Goal: Understand process/instructions: Learn how to perform a task or action

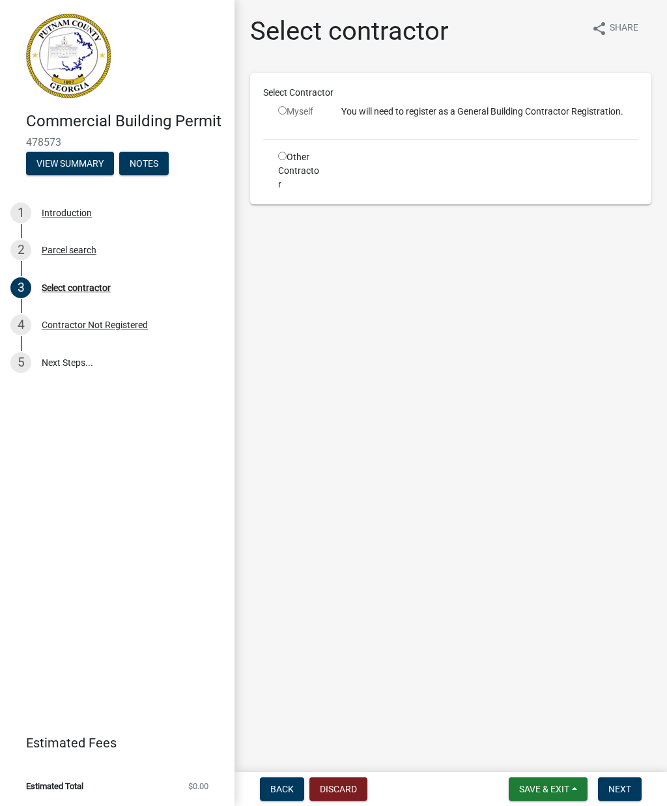
click at [285, 111] on input "radio" at bounding box center [282, 110] width 8 height 8
click at [284, 112] on input "radio" at bounding box center [282, 110] width 8 height 8
radio input "false"
click at [99, 324] on div "Contractor Not Registered" at bounding box center [95, 324] width 106 height 9
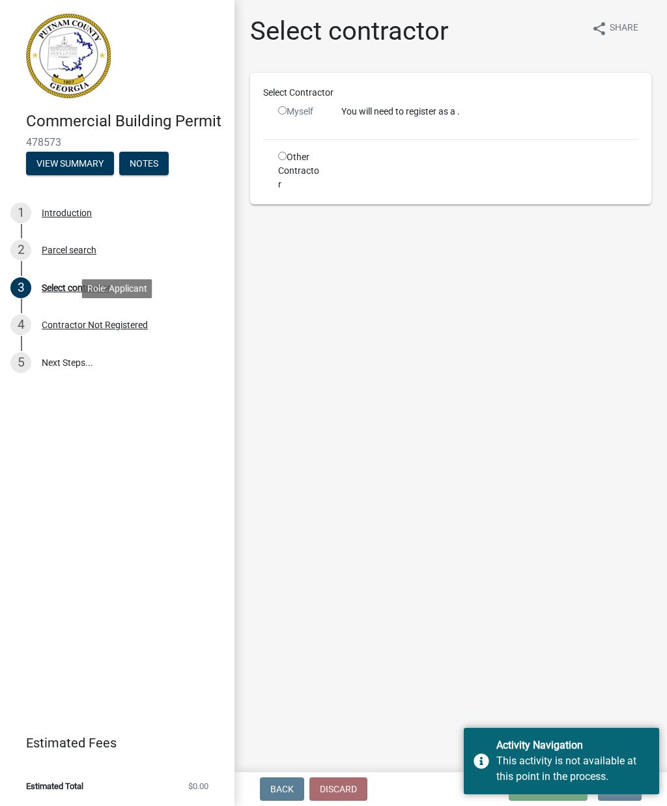
click at [283, 111] on input "radio" at bounding box center [282, 110] width 8 height 8
radio input "false"
click at [282, 158] on input "radio" at bounding box center [282, 156] width 8 height 8
radio input "true"
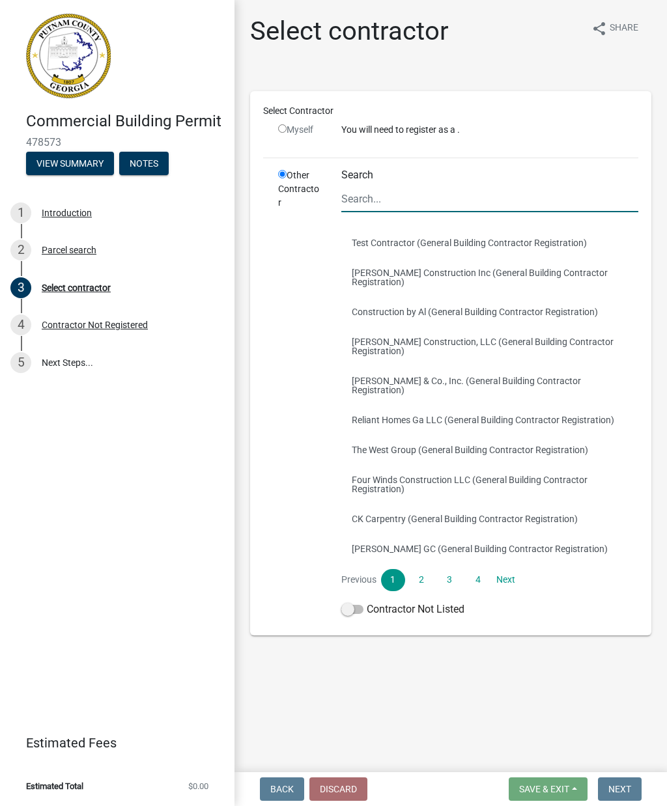
click at [391, 203] on input "Search" at bounding box center [489, 199] width 297 height 27
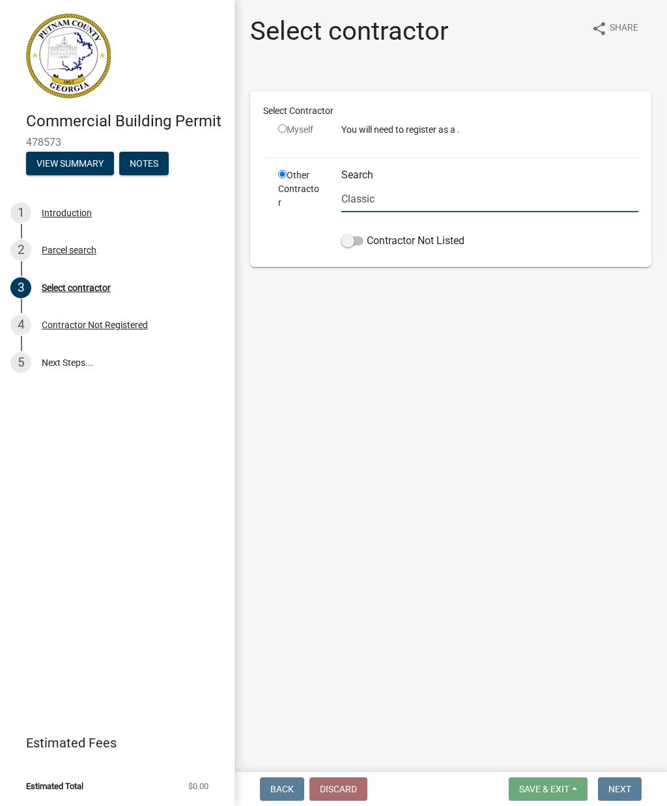
type input "Classic"
click at [356, 237] on span at bounding box center [352, 240] width 22 height 9
click at [367, 233] on input "Contractor Not Listed" at bounding box center [367, 233] width 0 height 0
click at [354, 240] on span at bounding box center [352, 240] width 22 height 9
click at [367, 233] on input "Contractor Not Listed" at bounding box center [367, 233] width 0 height 0
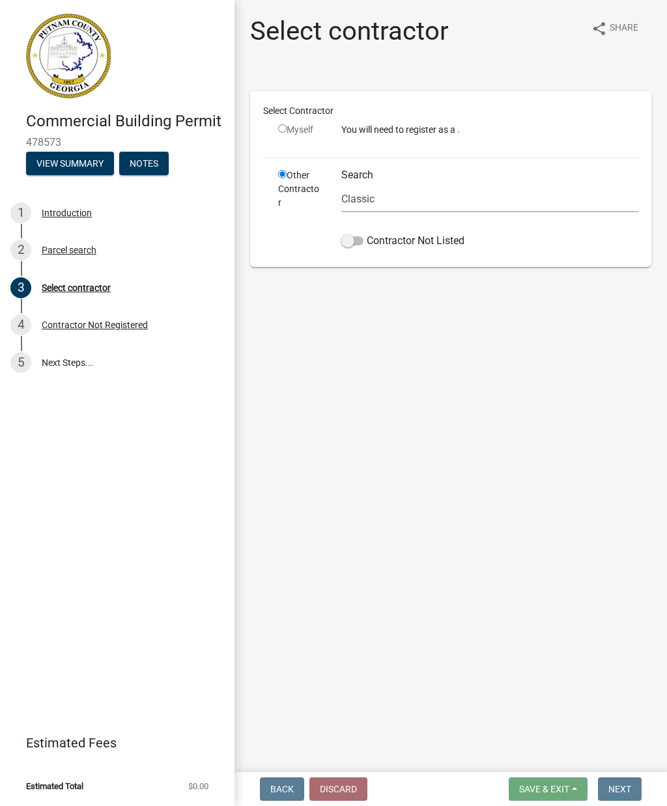
click at [65, 155] on button "View Summary" at bounding box center [70, 163] width 88 height 23
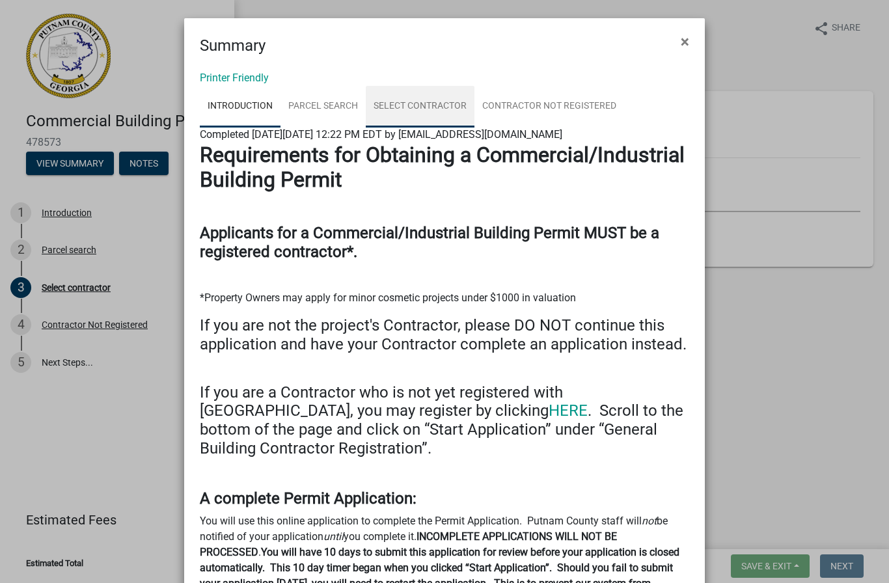
click at [422, 107] on link "Select contractor" at bounding box center [420, 107] width 109 height 42
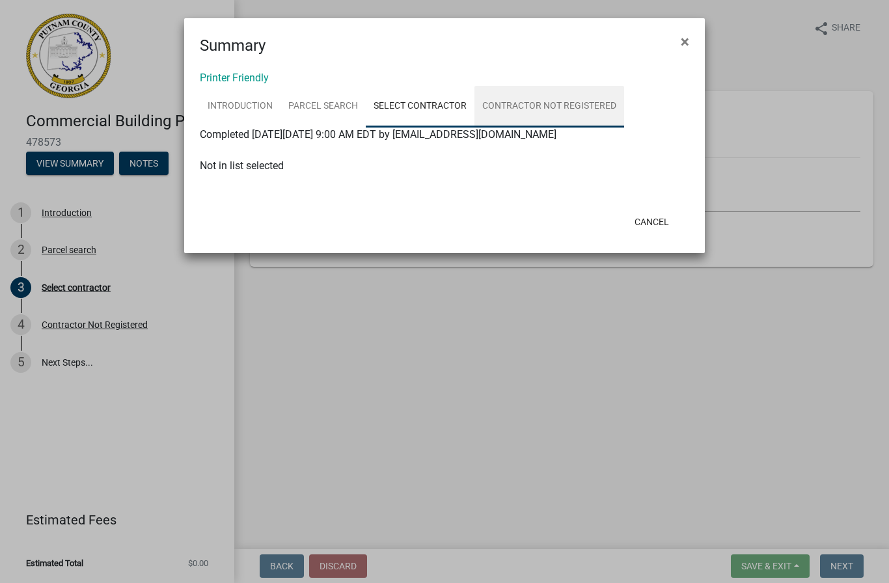
click at [563, 107] on link "Contractor Not Registered" at bounding box center [550, 107] width 150 height 42
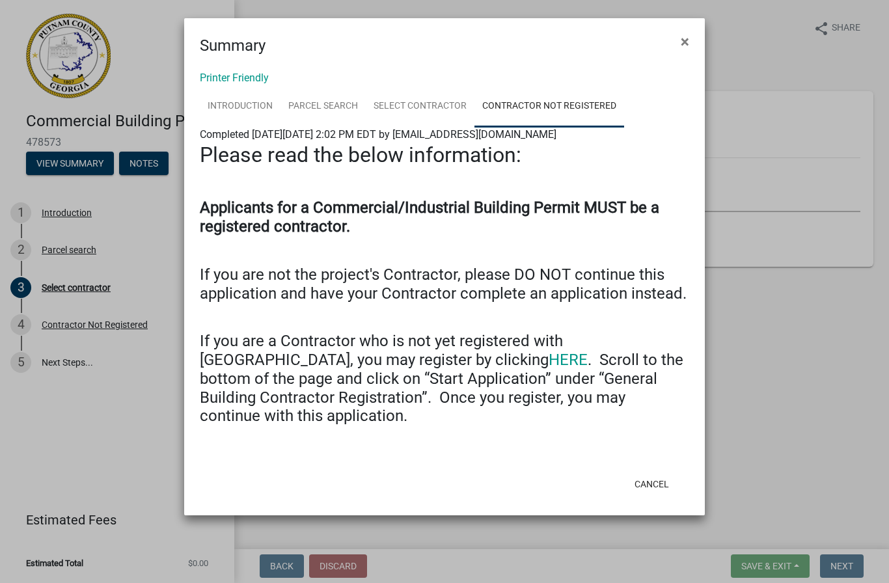
click at [549, 359] on link "HERE" at bounding box center [568, 360] width 39 height 18
